Goal: Register for event/course

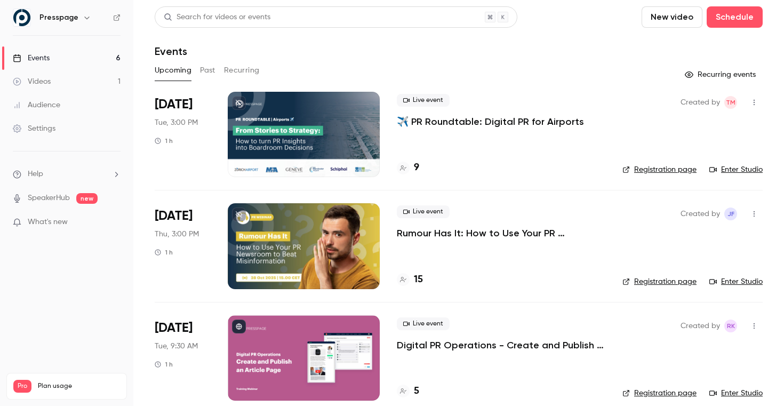
click at [426, 119] on p "✈️ PR Roundtable: Digital PR for Airports" at bounding box center [490, 121] width 187 height 13
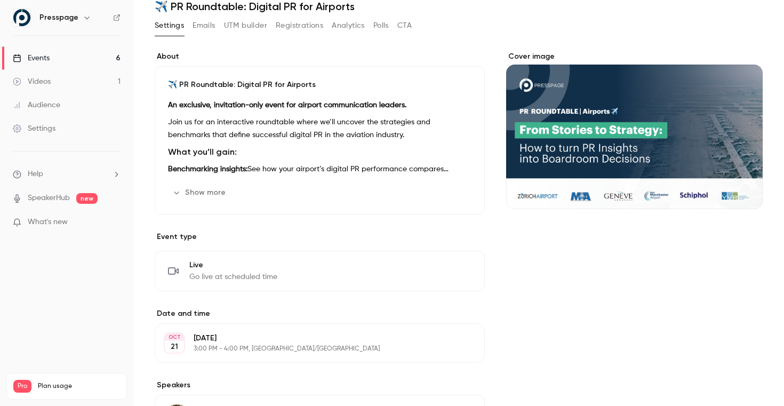
scroll to position [6, 0]
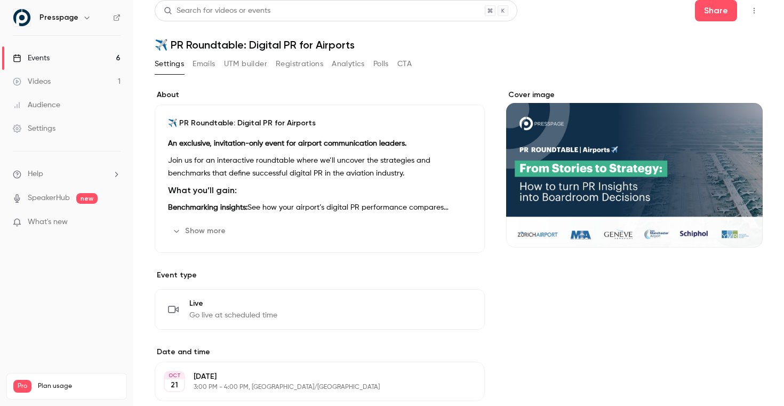
click at [305, 199] on div "An exclusive, invitation-only event for airport communication leaders. Join us …" at bounding box center [319, 175] width 303 height 77
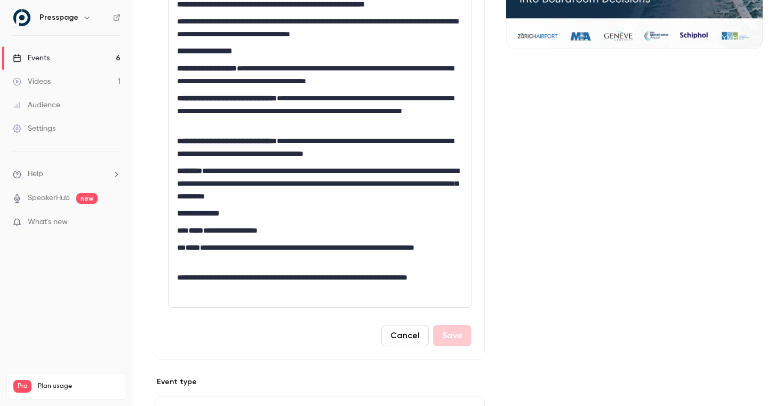
scroll to position [206, 0]
